Goal: Navigation & Orientation: Find specific page/section

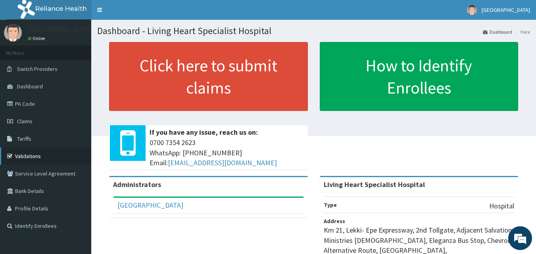
click at [10, 154] on icon at bounding box center [11, 157] width 8 height 6
click at [9, 155] on icon at bounding box center [11, 157] width 8 height 6
